Goal: Information Seeking & Learning: Find specific page/section

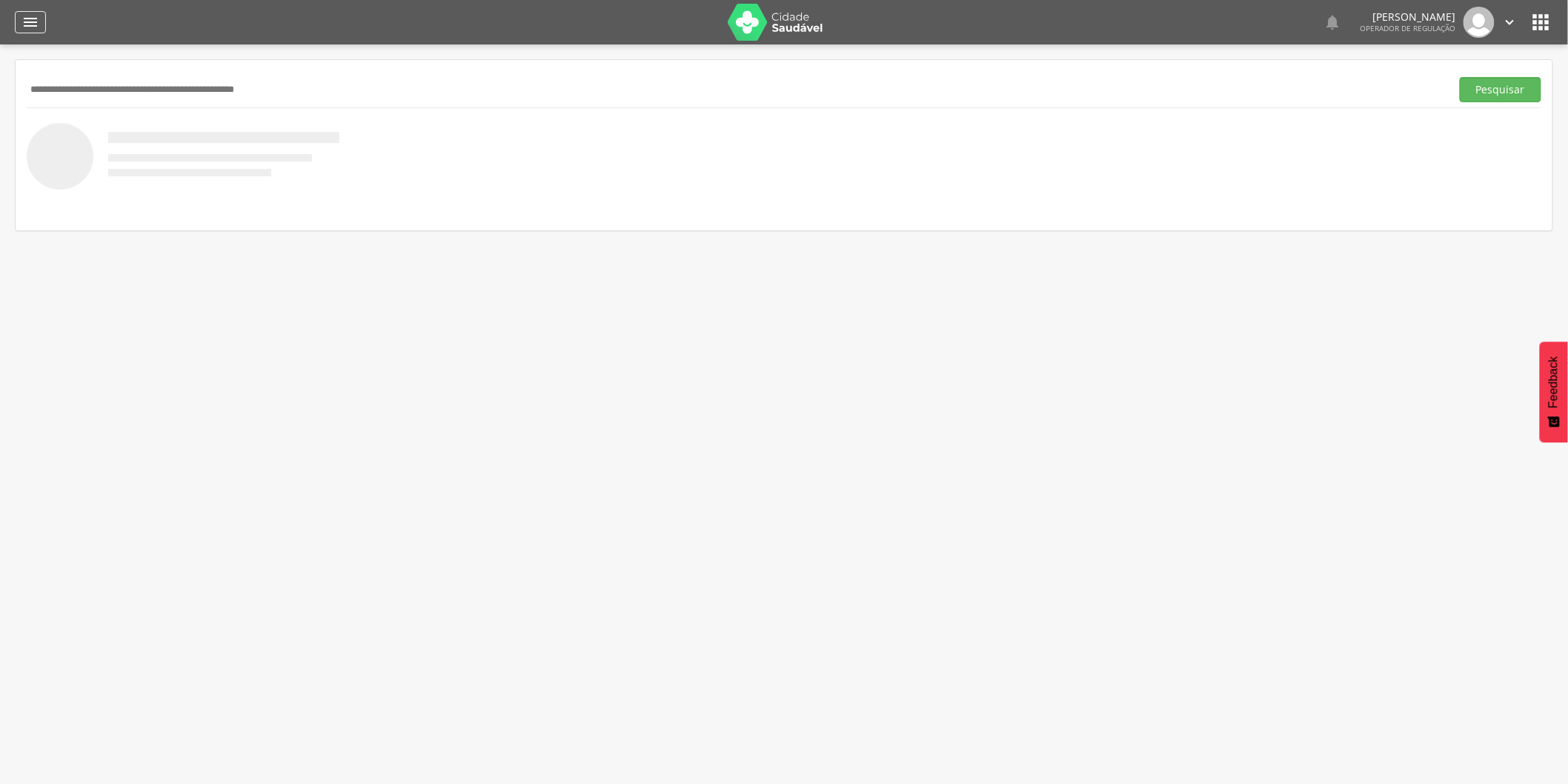
click at [15, 16] on div "" at bounding box center [30, 22] width 31 height 22
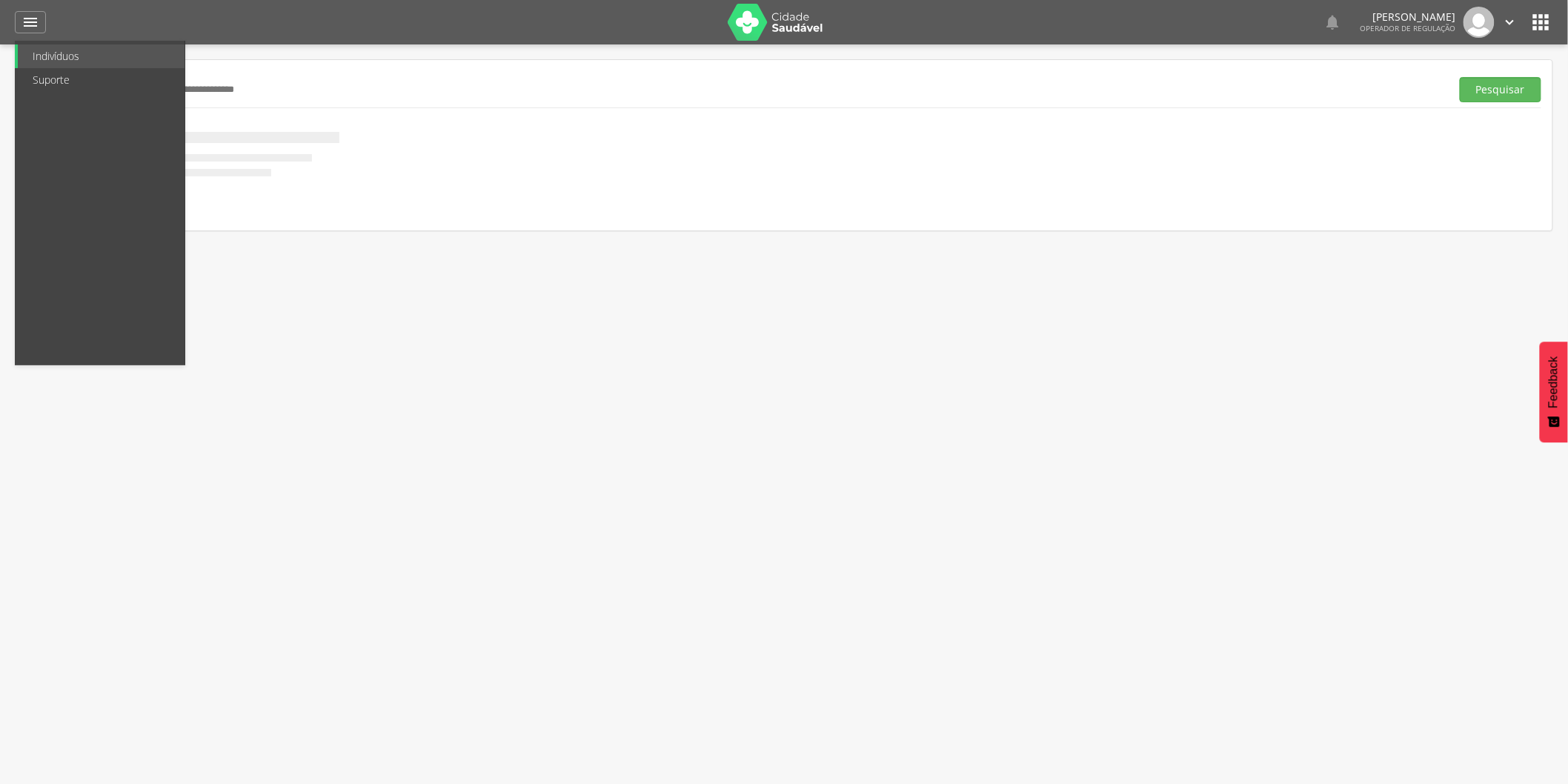
click at [46, 9] on div " Indivíduos Suporte 0   Lorem ipsum dolor sit amet, sed do eiusmod tempor in…" at bounding box center [784, 22] width 1538 height 45
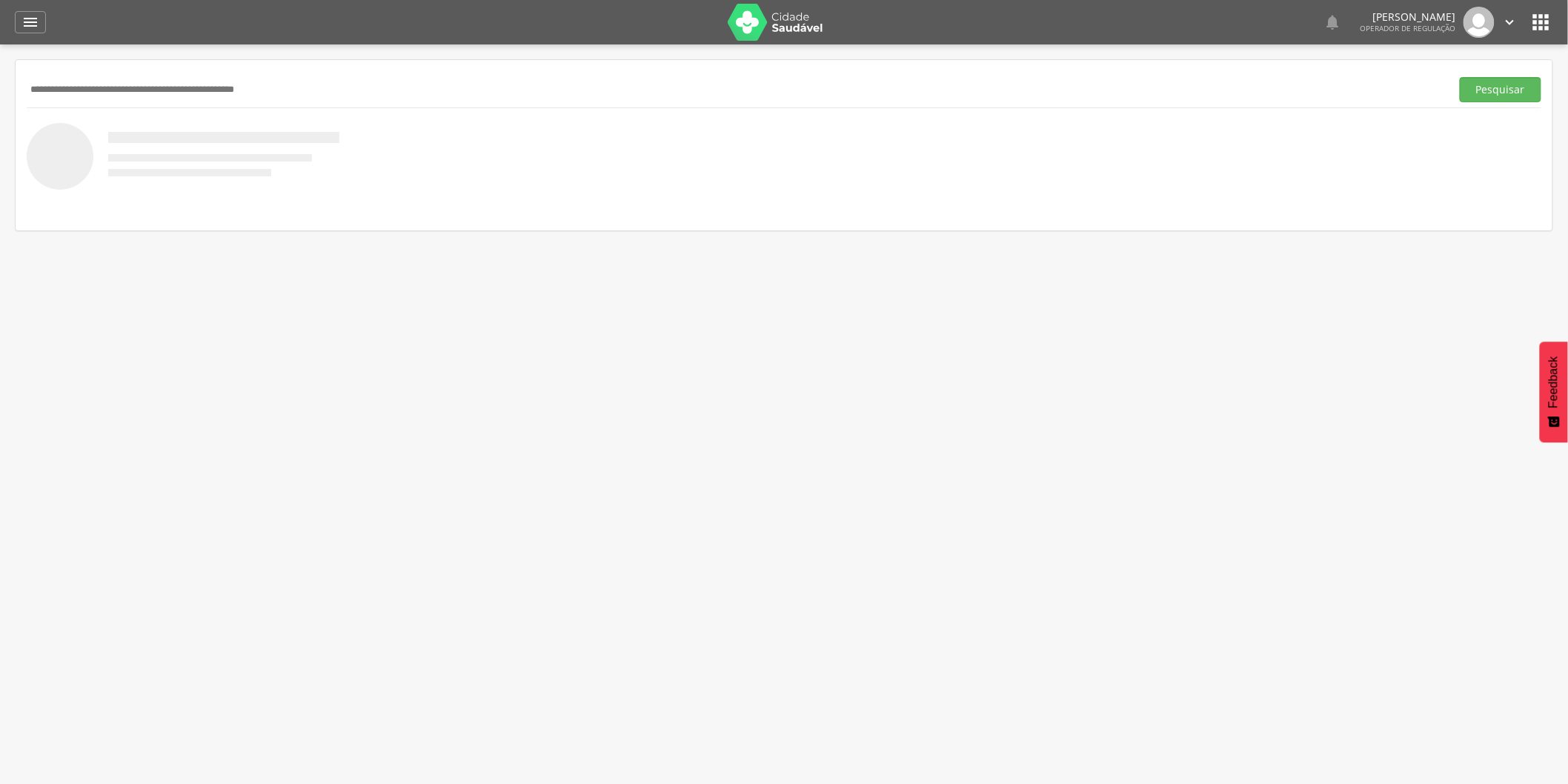
click at [787, 23] on img at bounding box center [776, 22] width 96 height 37
click at [26, 26] on icon "" at bounding box center [30, 22] width 18 height 18
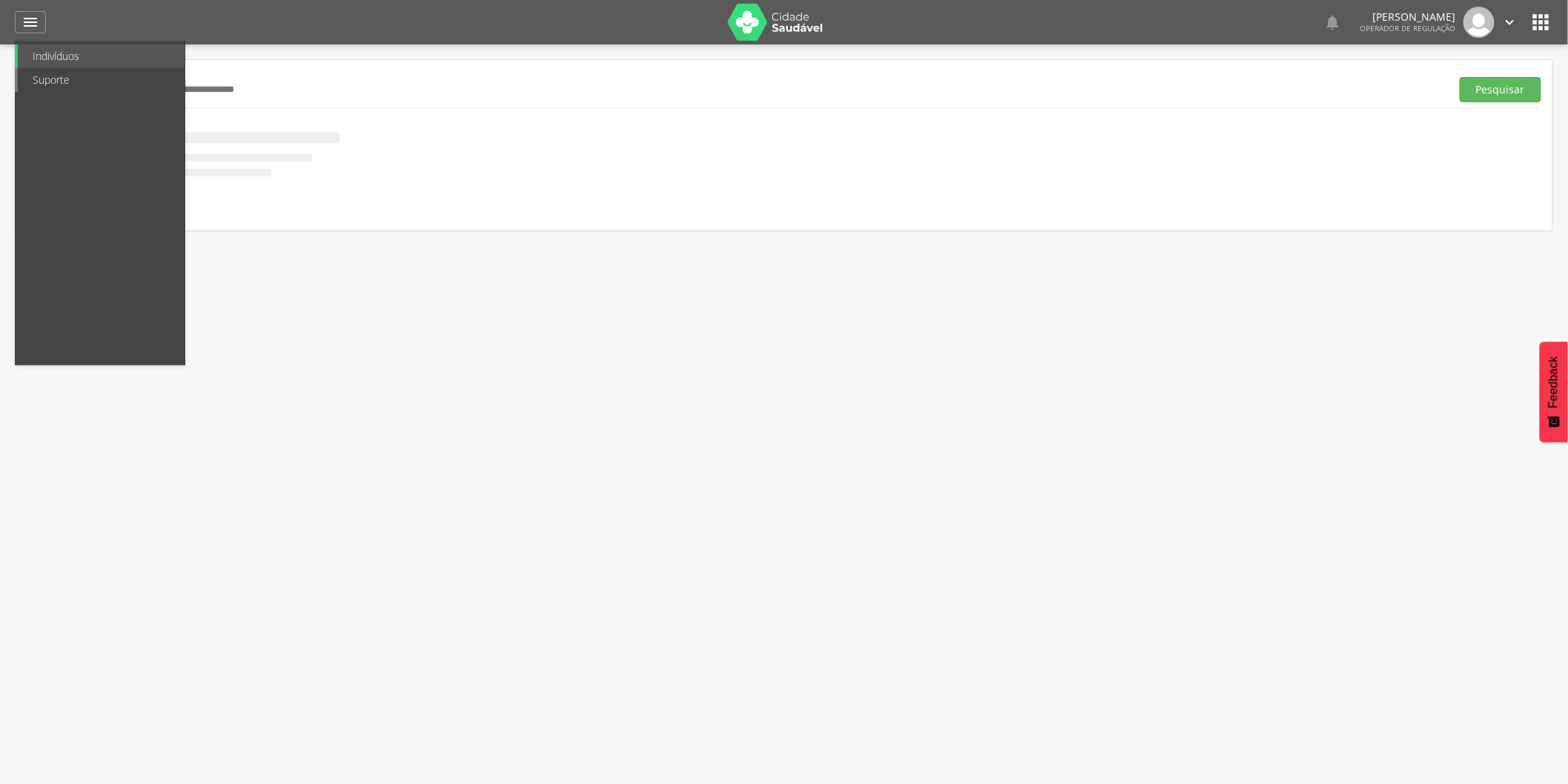
click at [65, 74] on link "Suporte" at bounding box center [101, 80] width 166 height 24
